Goal: Information Seeking & Learning: Learn about a topic

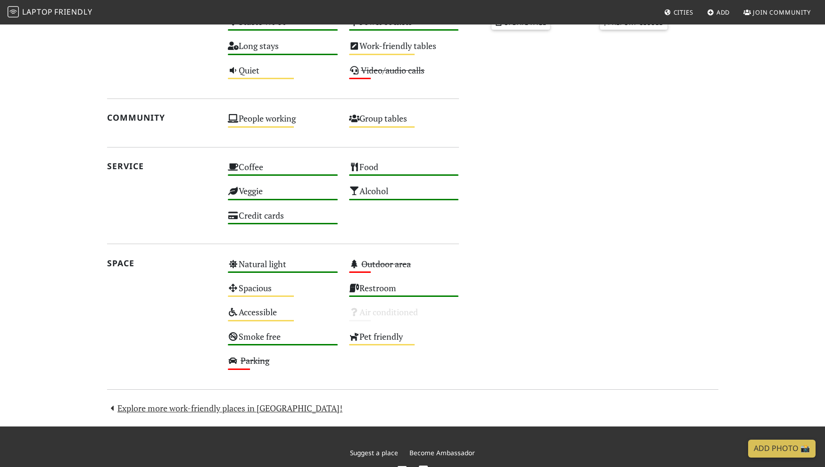
scroll to position [398, 0]
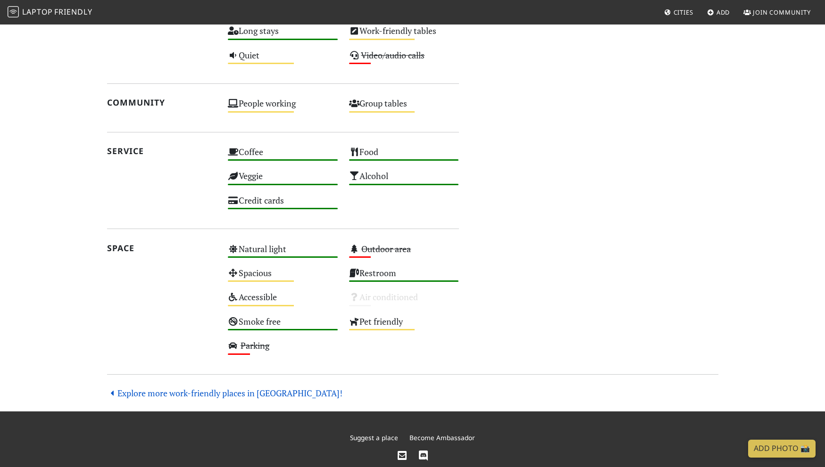
click at [190, 392] on link "Explore more work-friendly places in [GEOGRAPHIC_DATA]!" at bounding box center [225, 393] width 236 height 11
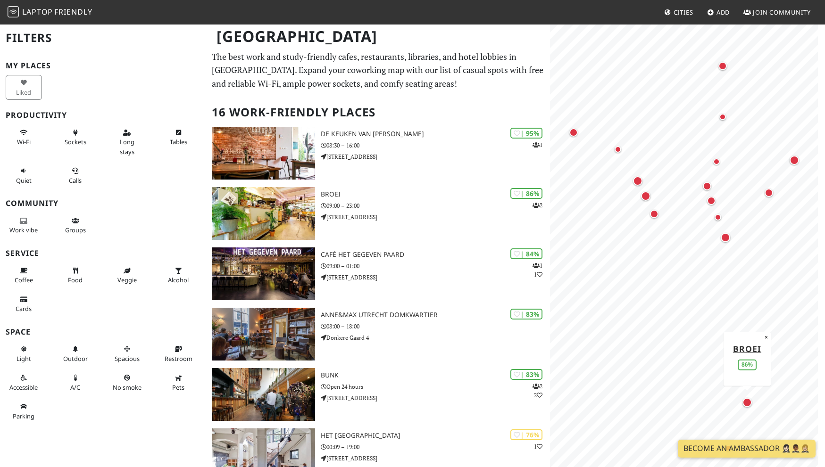
click at [748, 405] on div "Map marker" at bounding box center [746, 402] width 9 height 9
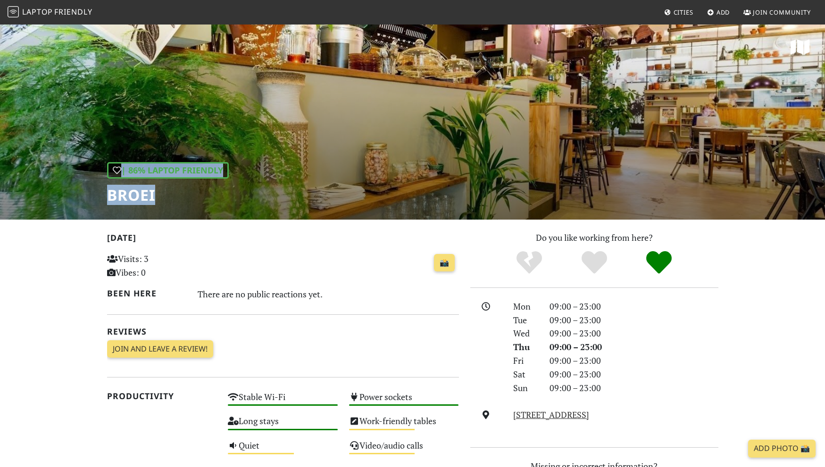
drag, startPoint x: 718, startPoint y: 150, endPoint x: 551, endPoint y: 158, distance: 167.6
click at [551, 158] on div "| 86% Laptop Friendly BROEI" at bounding box center [412, 122] width 825 height 196
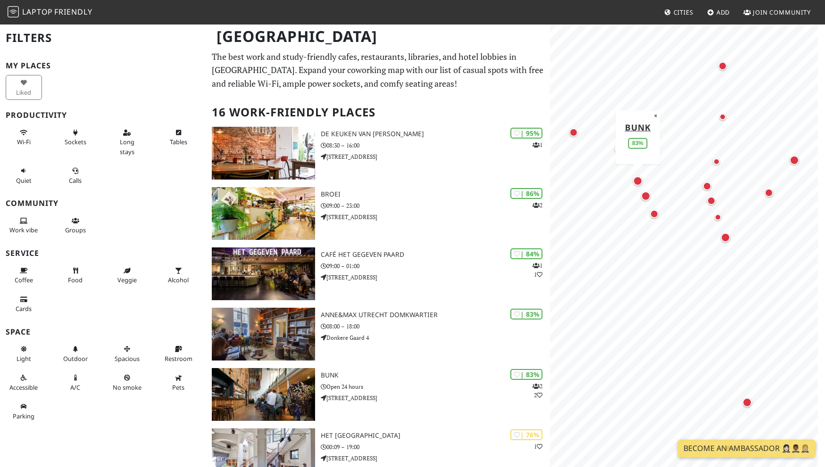
click at [640, 184] on div "Map marker" at bounding box center [637, 180] width 9 height 9
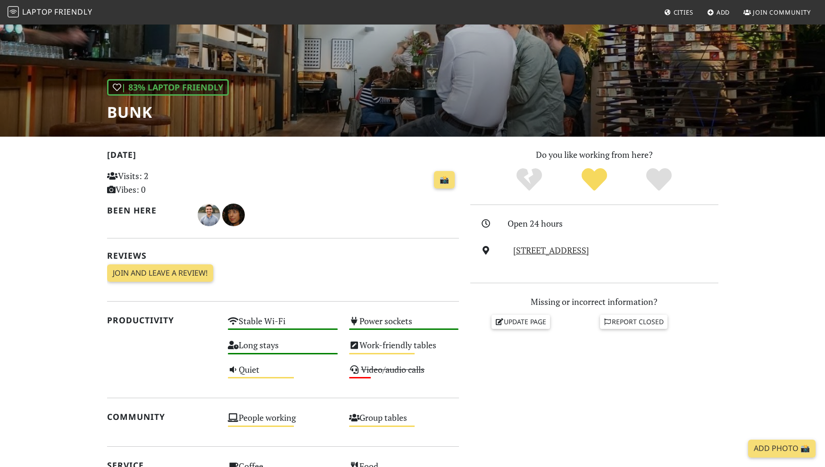
scroll to position [19, 0]
